Goal: Information Seeking & Learning: Find specific fact

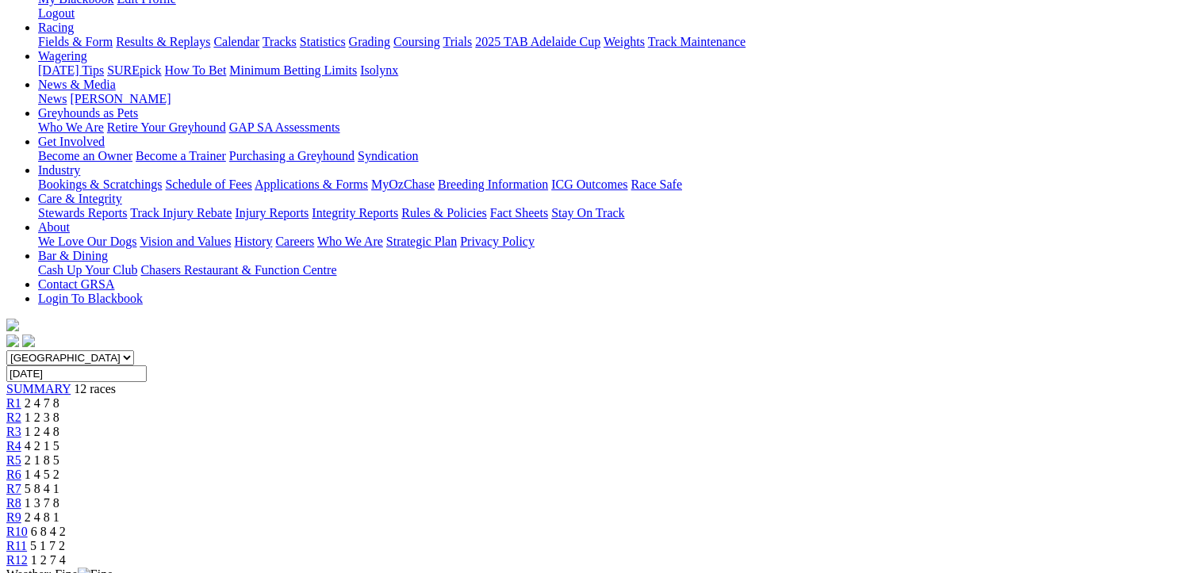
scroll to position [238, 0]
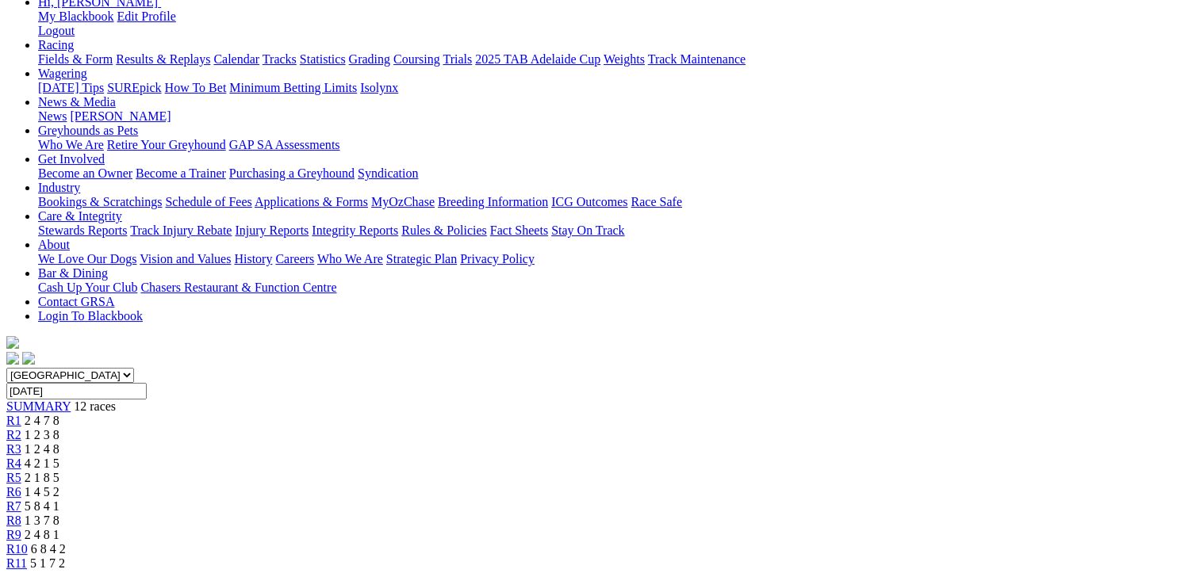
scroll to position [79, 0]
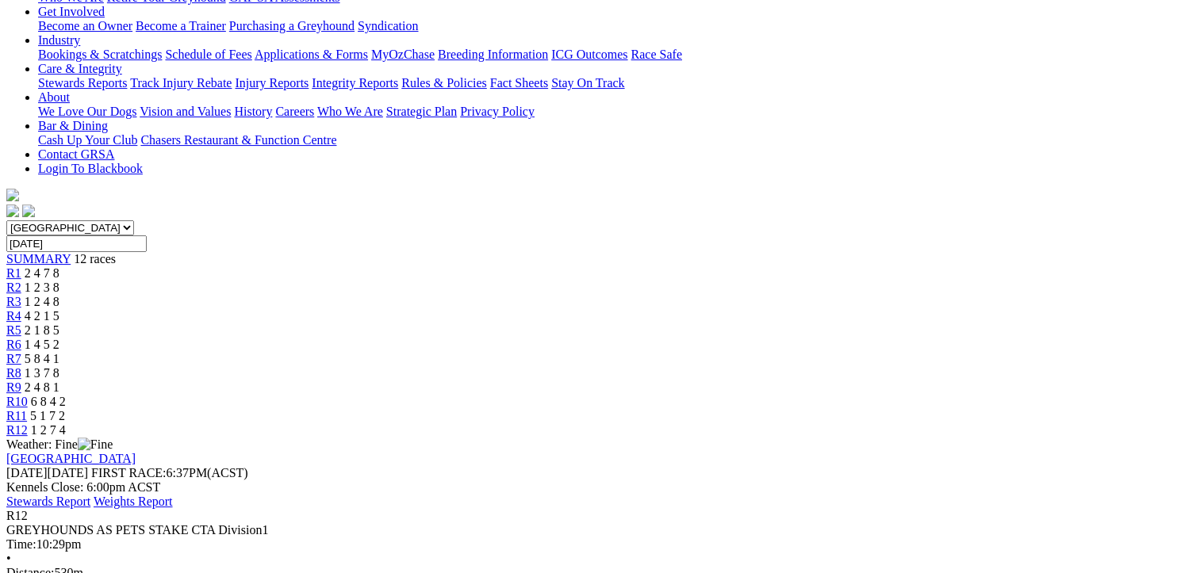
scroll to position [397, 0]
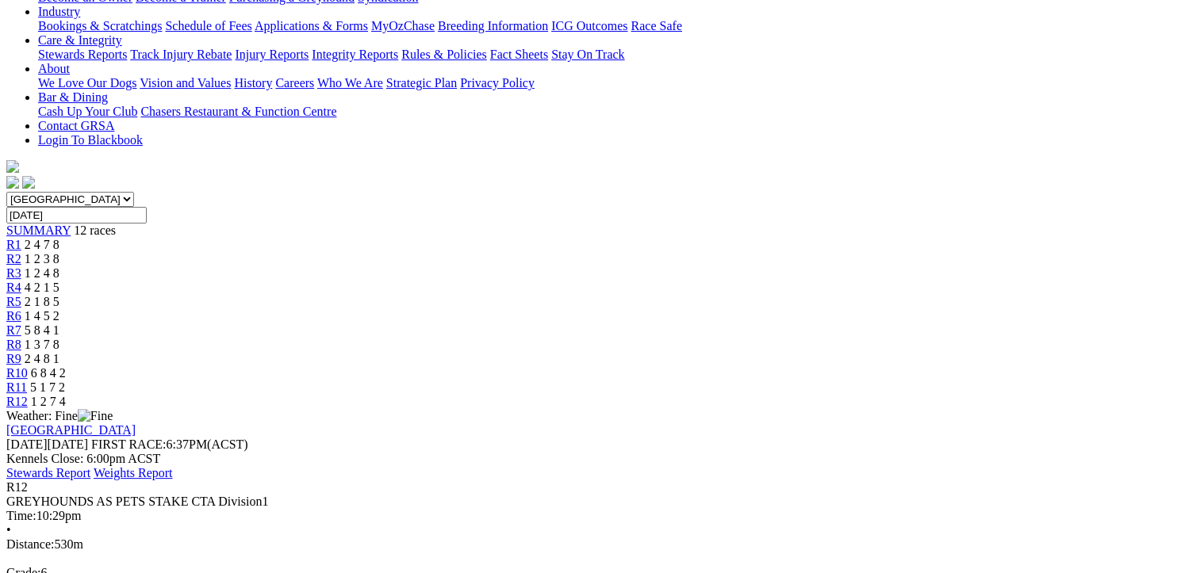
drag, startPoint x: 1114, startPoint y: 449, endPoint x: 89, endPoint y: 201, distance: 1054.3
drag, startPoint x: 89, startPoint y: 201, endPoint x: 473, endPoint y: 353, distance: 412.7
copy tbody "1 Daintree Bullet T: Lauren Harris 30.88 - $8.00 5.20 17.87 30.88 - $8.00 33.3 …"
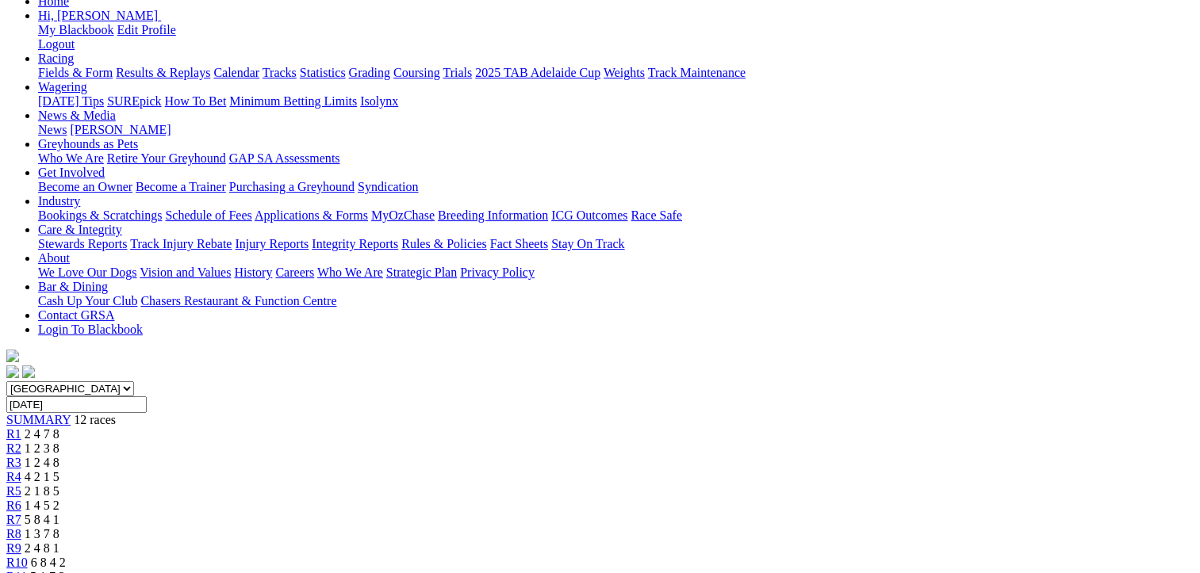
scroll to position [79, 0]
